Goal: Information Seeking & Learning: Compare options

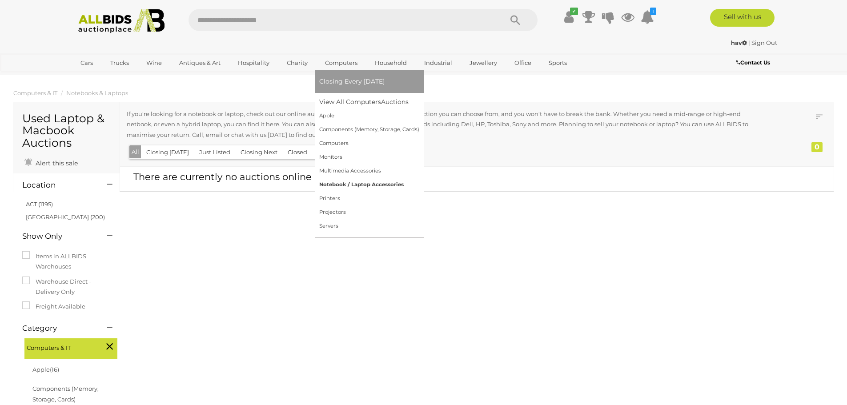
click at [345, 187] on link "Notebook / Laptop Accessories" at bounding box center [369, 185] width 100 height 14
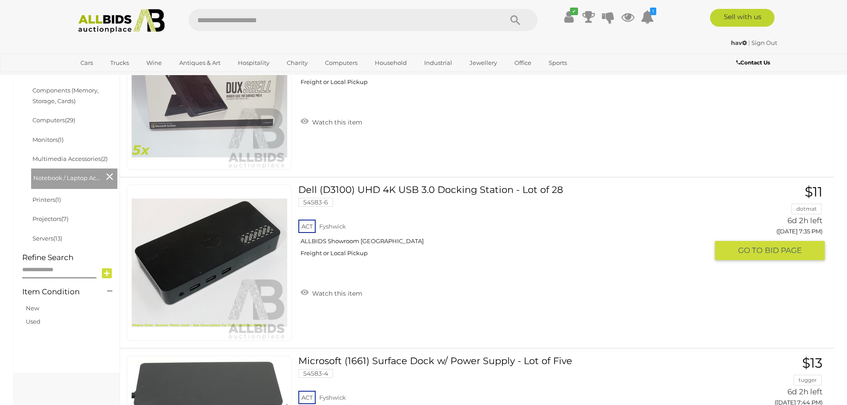
scroll to position [299, 0]
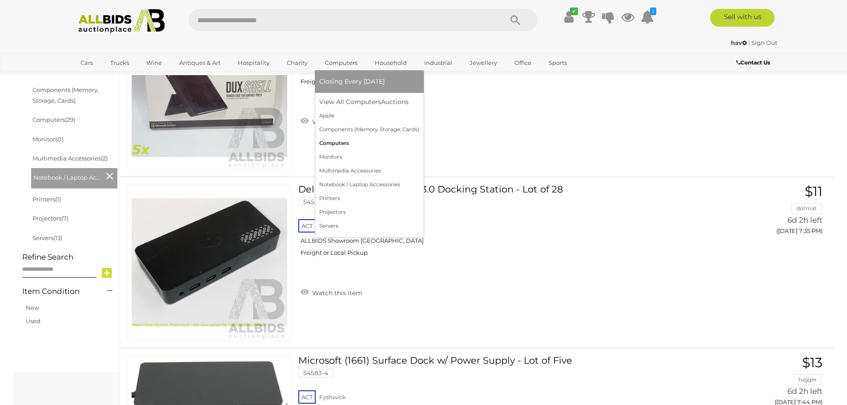
click at [330, 145] on link "Computers" at bounding box center [369, 144] width 100 height 14
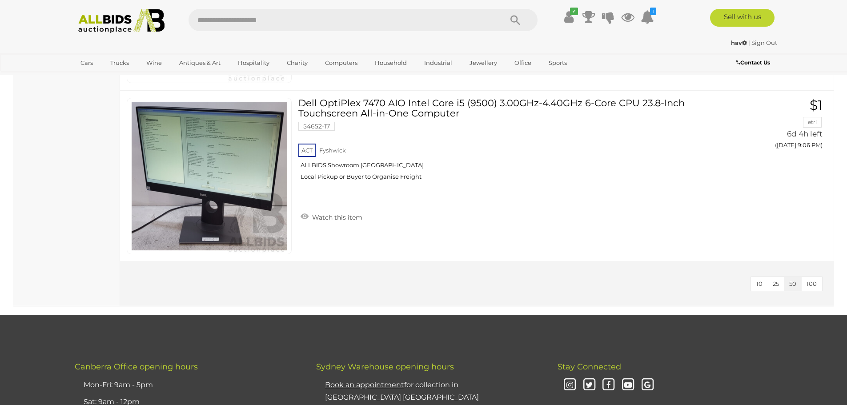
scroll to position [4909, 0]
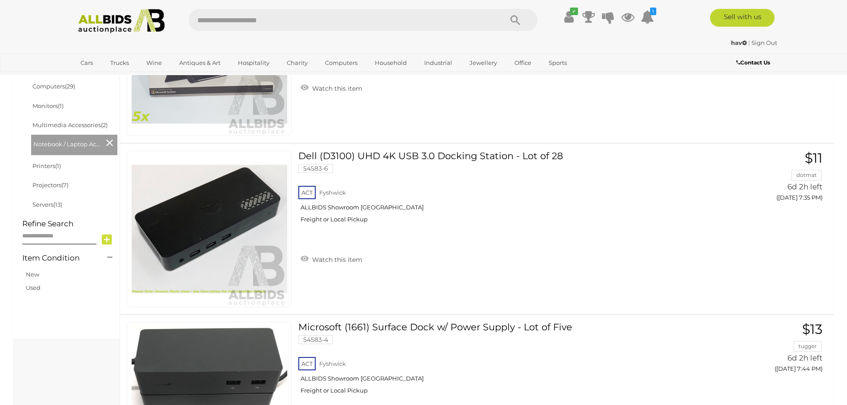
scroll to position [333, 0]
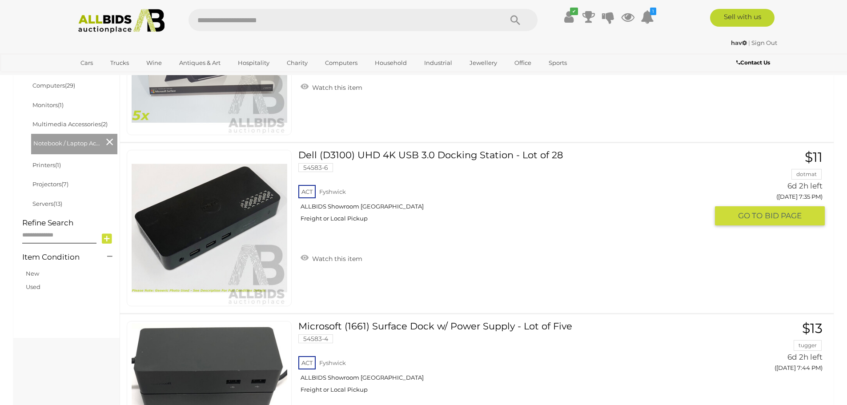
click at [454, 156] on link "Dell (D3100) UHD 4K USB 3.0 Docking Station - Lot of 28 54583-6 ACT Fyshwick" at bounding box center [506, 189] width 403 height 79
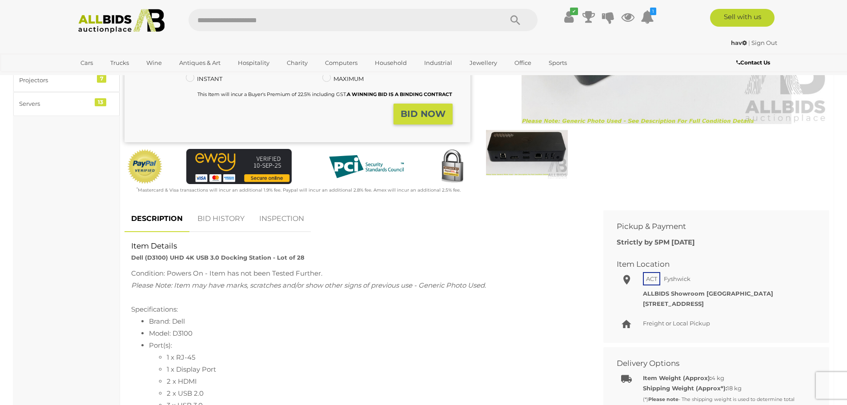
scroll to position [209, 0]
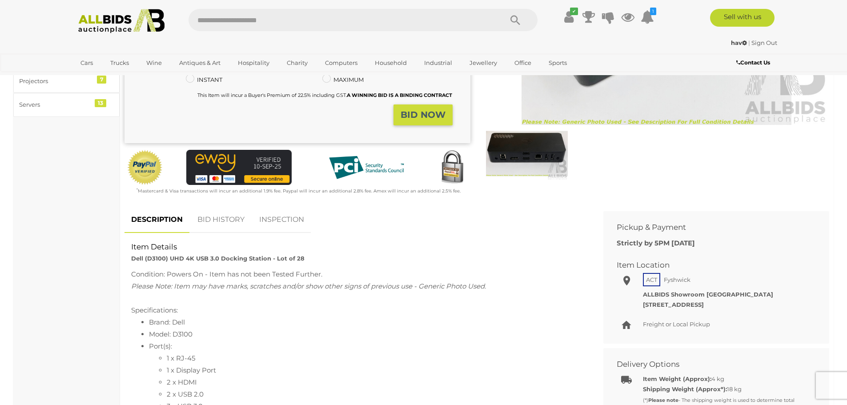
click at [526, 164] on img at bounding box center [527, 153] width 82 height 53
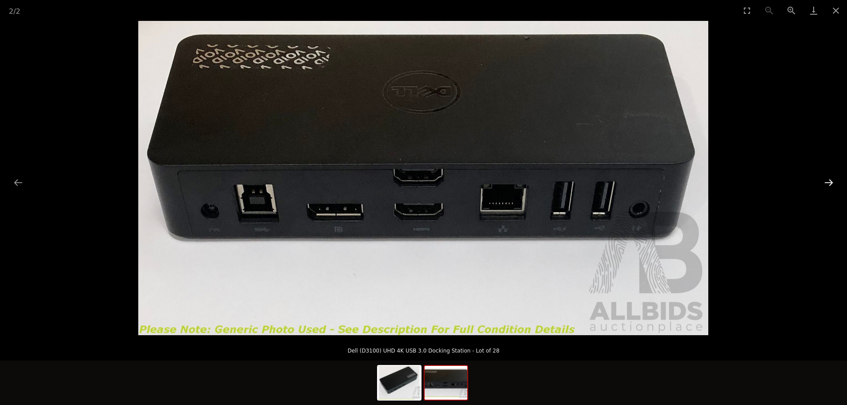
click at [827, 183] on button "Next slide" at bounding box center [829, 182] width 19 height 17
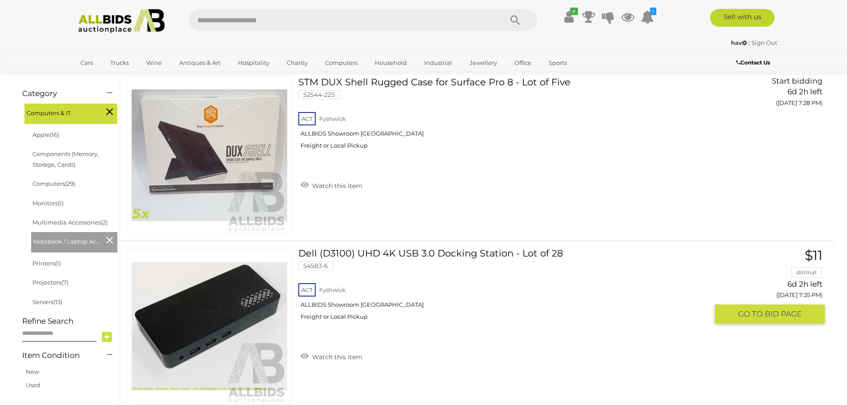
scroll to position [430, 0]
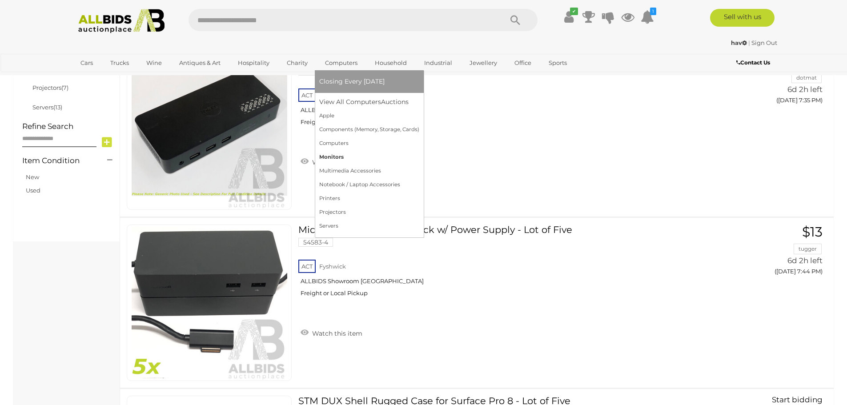
click at [335, 154] on link "Monitors" at bounding box center [369, 157] width 100 height 14
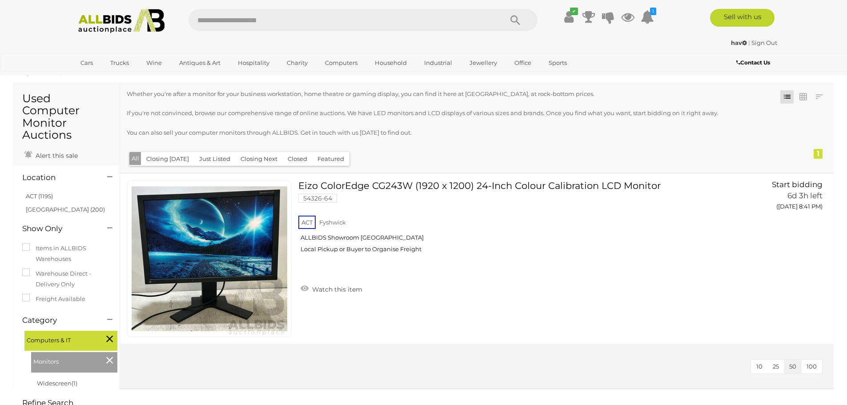
scroll to position [20, 0]
